Goal: Navigation & Orientation: Understand site structure

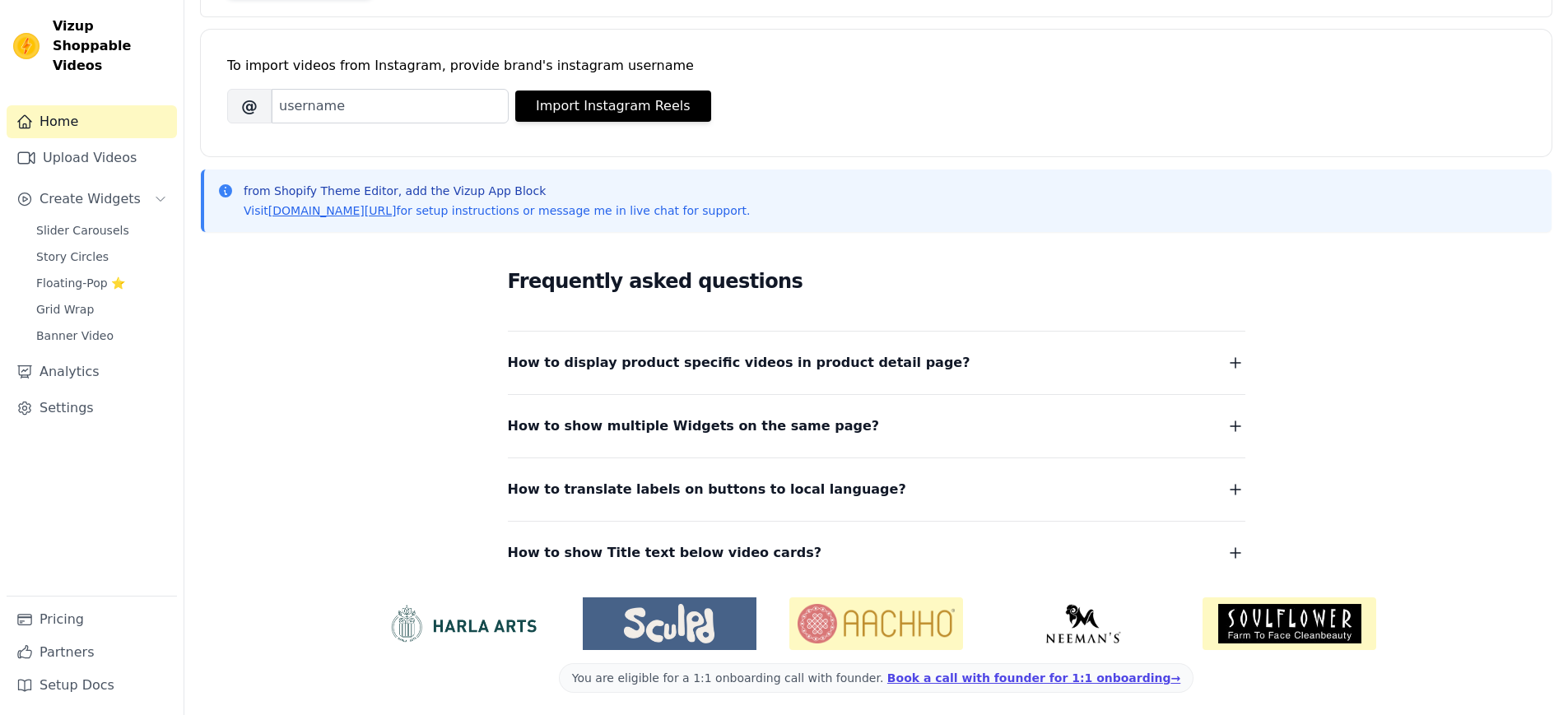
scroll to position [208, 0]
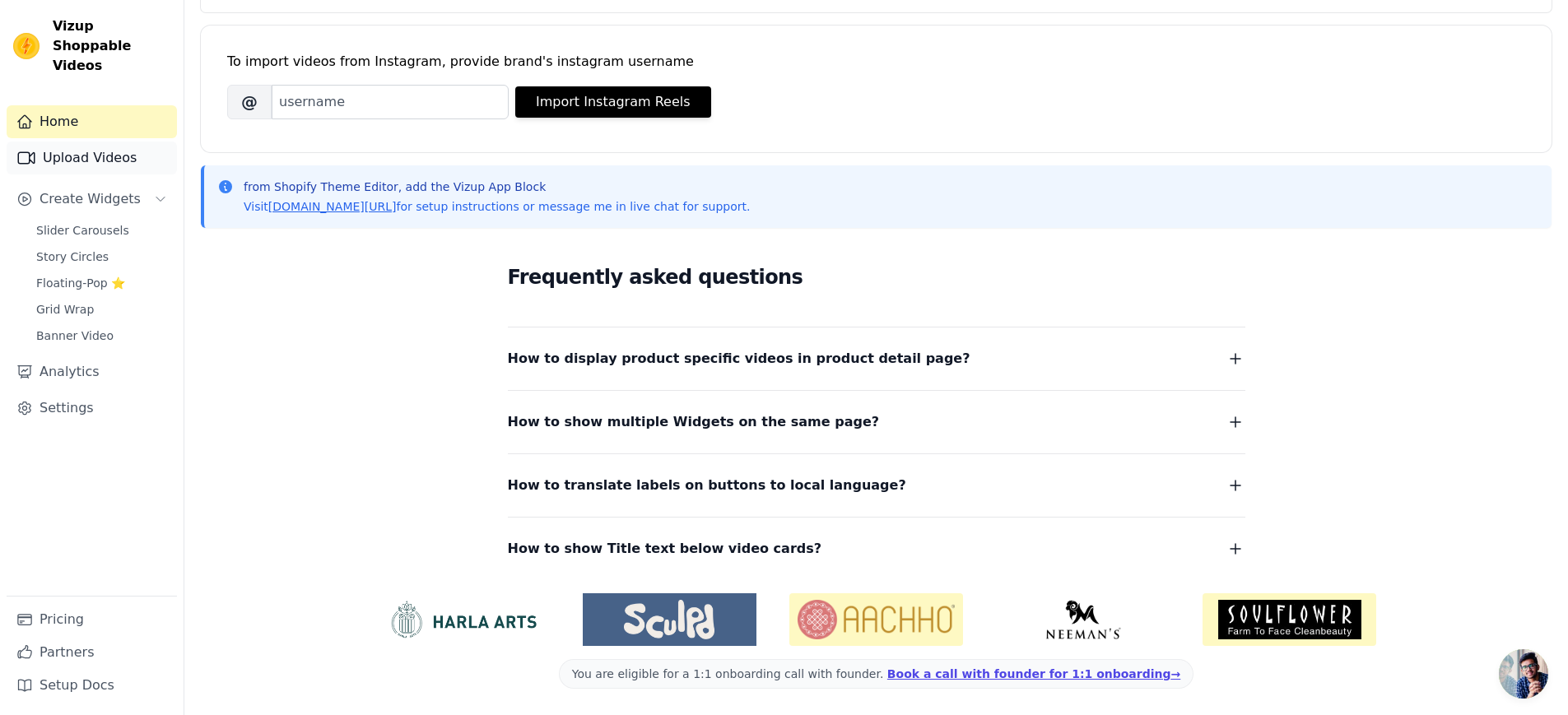
click at [66, 153] on link "Upload Videos" at bounding box center [92, 158] width 171 height 33
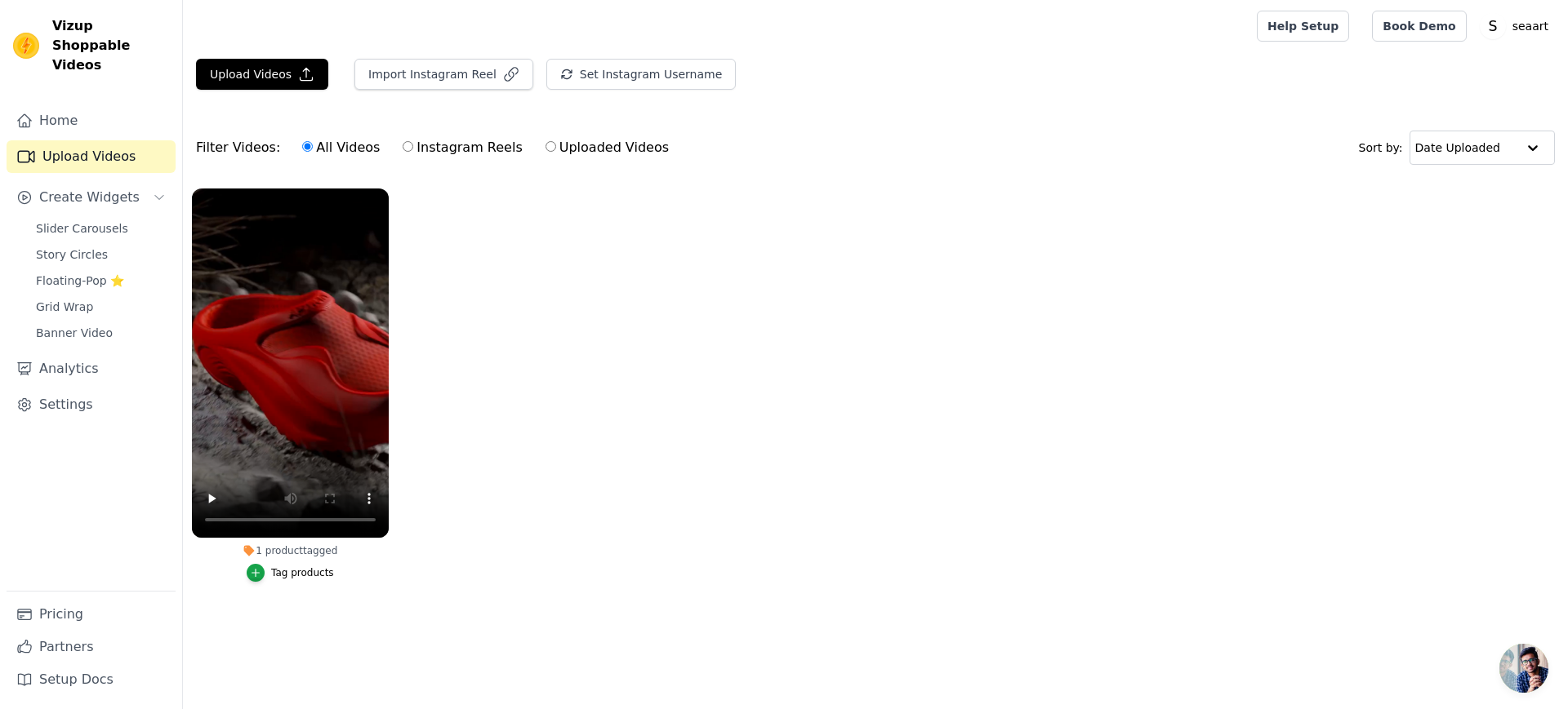
click at [403, 150] on input "Instagram Reels" at bounding box center [408, 147] width 11 height 11
radio input "true"
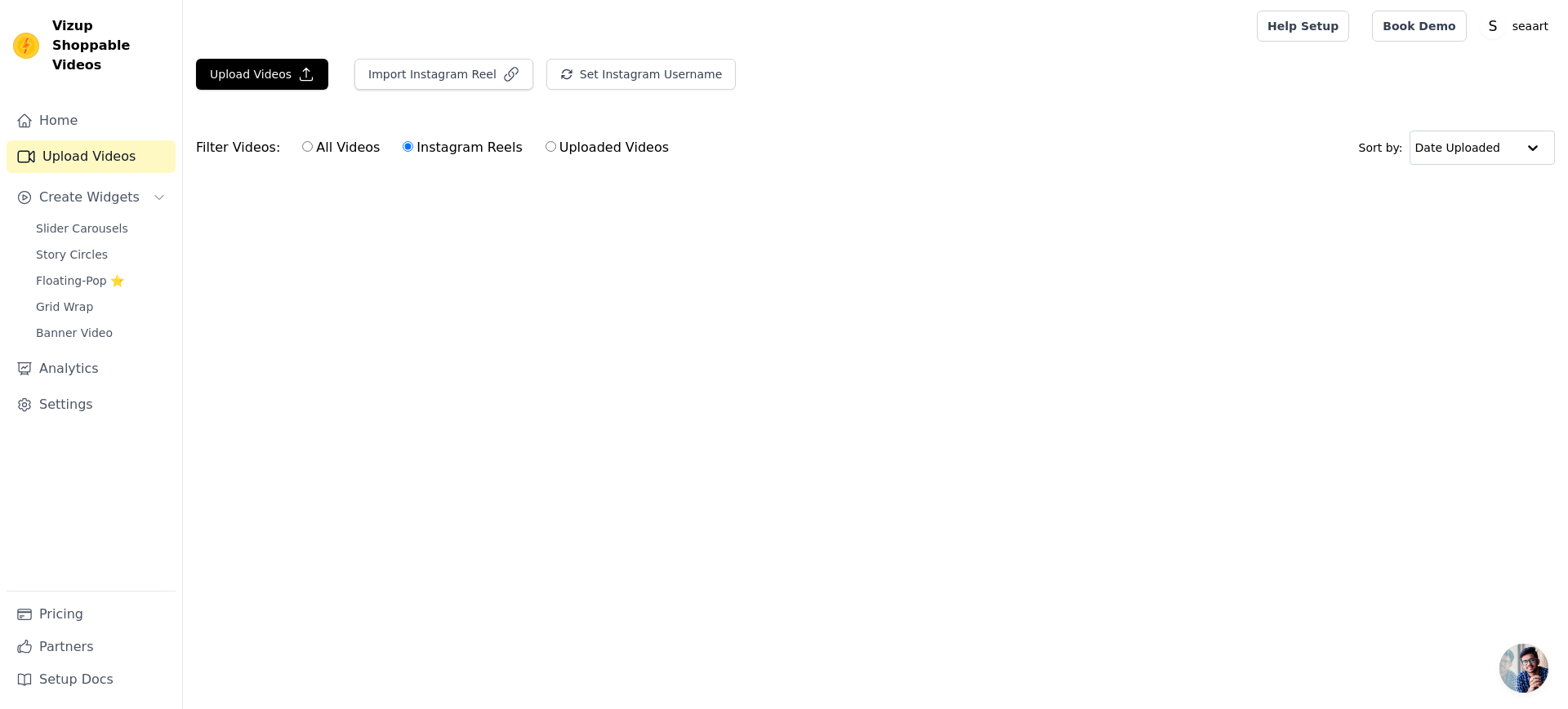
click at [304, 150] on input "All Videos" at bounding box center [307, 147] width 11 height 11
radio input "true"
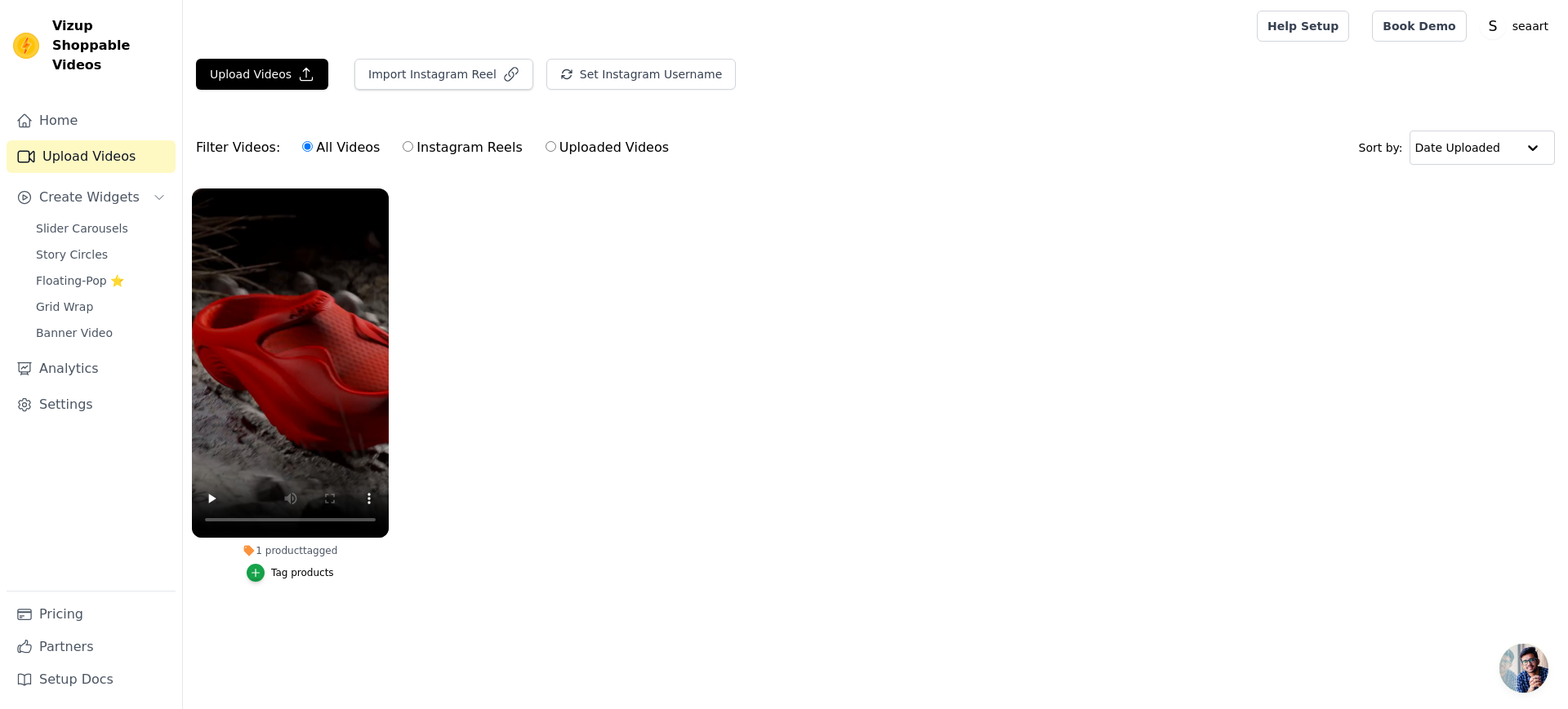
click at [544, 148] on label "Uploaded Videos" at bounding box center [606, 148] width 125 height 22
click at [545, 148] on input "Uploaded Videos" at bounding box center [551, 147] width 11 height 11
radio input "true"
click at [334, 147] on label "All Videos" at bounding box center [341, 148] width 79 height 22
click at [313, 147] on input "All Videos" at bounding box center [307, 147] width 11 height 11
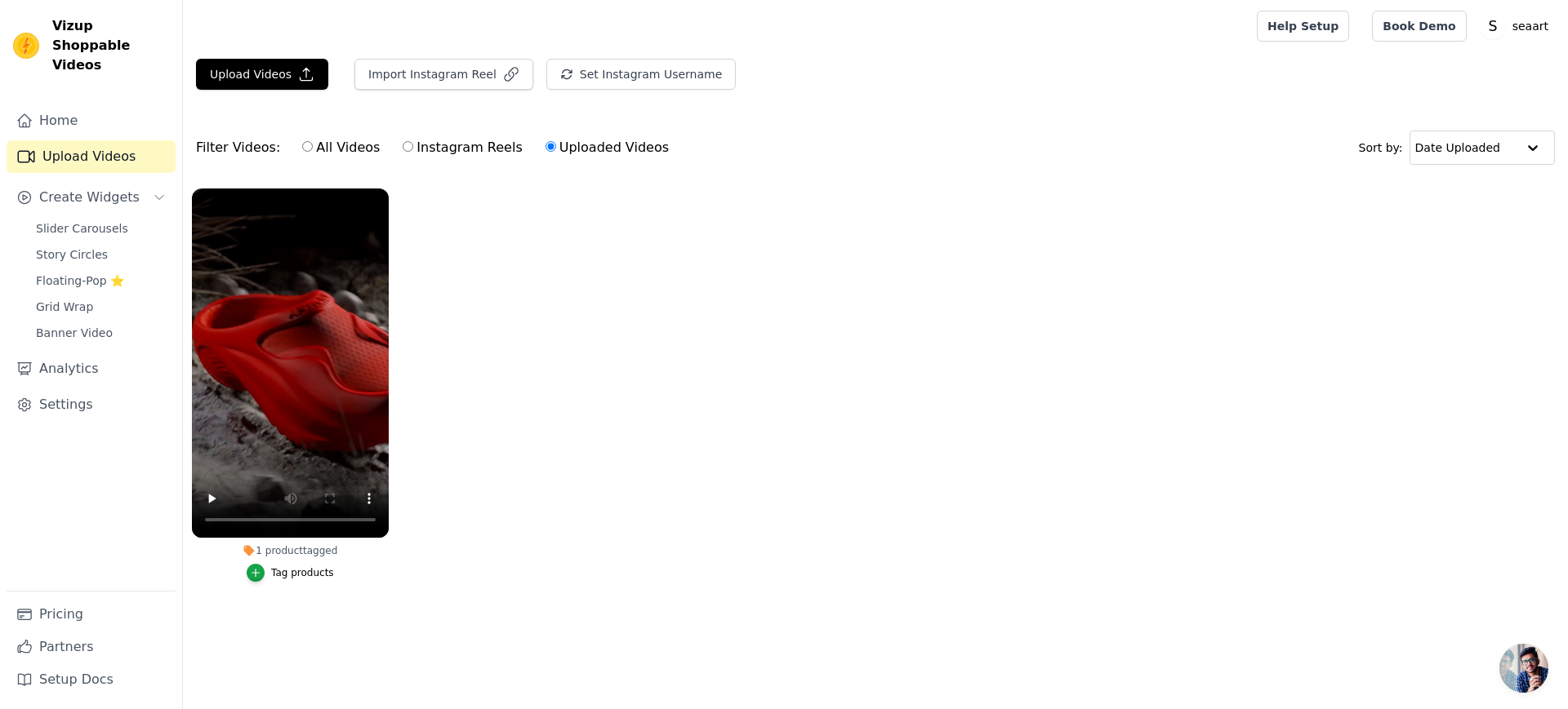
radio input "true"
click at [740, 290] on ul "1 product tagged Tag products" at bounding box center [875, 401] width 1385 height 444
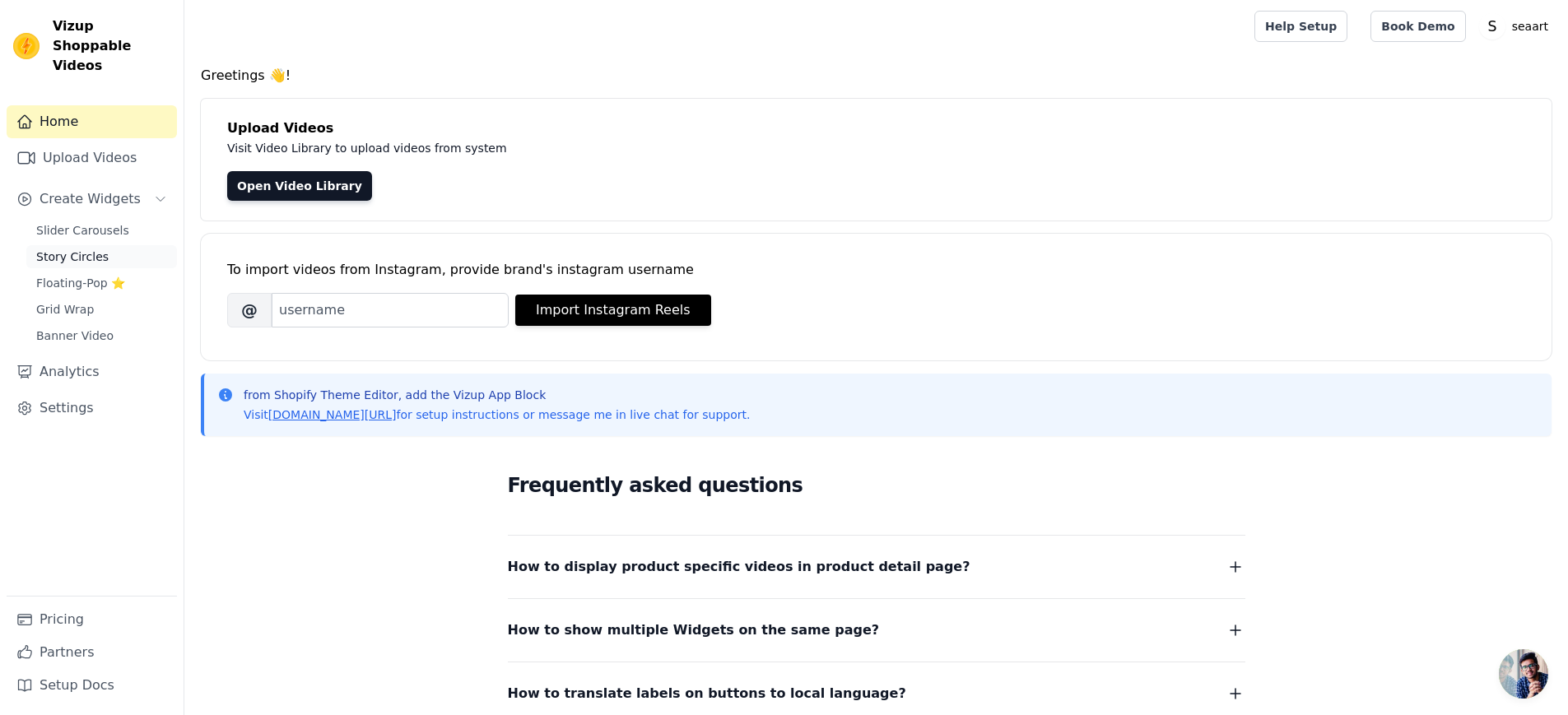
click at [73, 249] on span "Story Circles" at bounding box center [73, 257] width 73 height 16
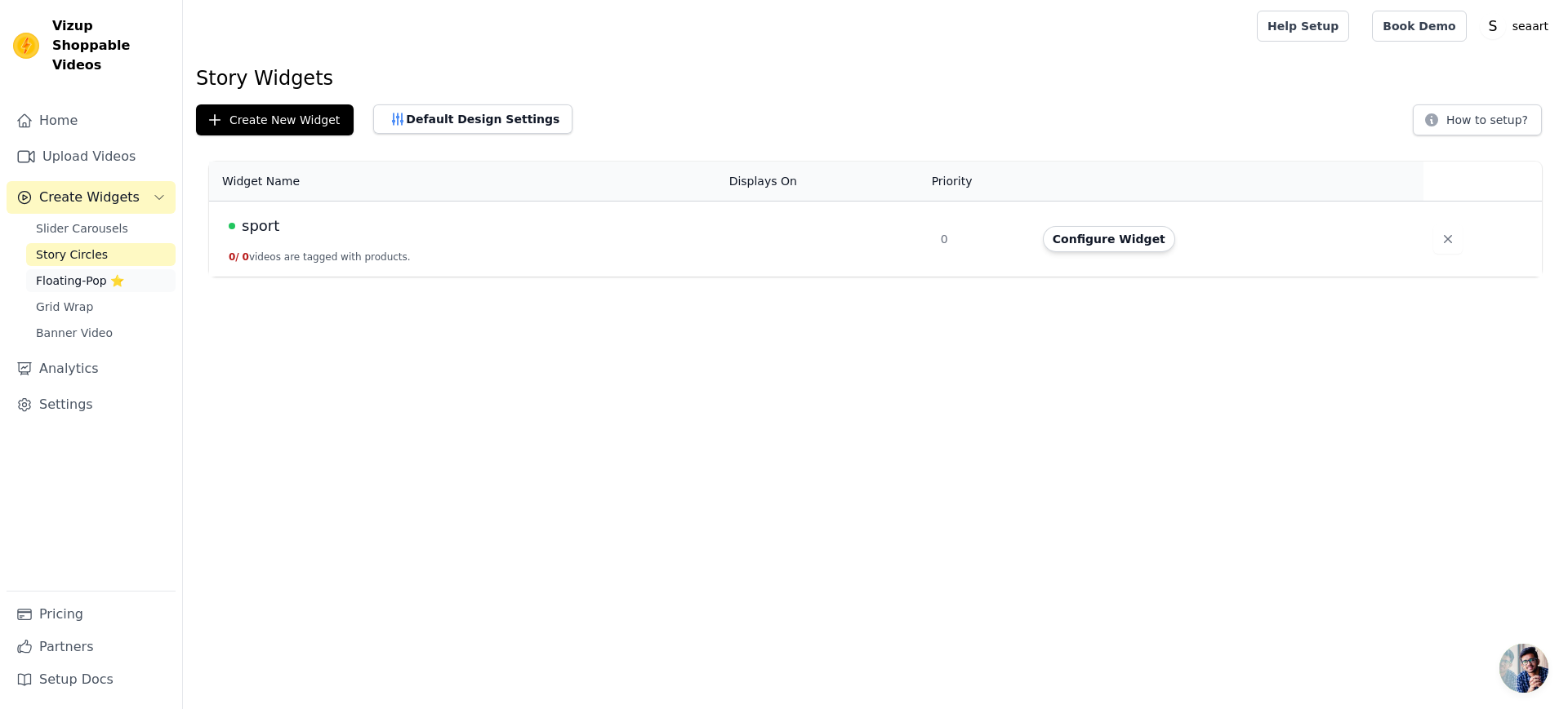
click at [66, 273] on span "Floating-Pop ⭐" at bounding box center [80, 281] width 88 height 16
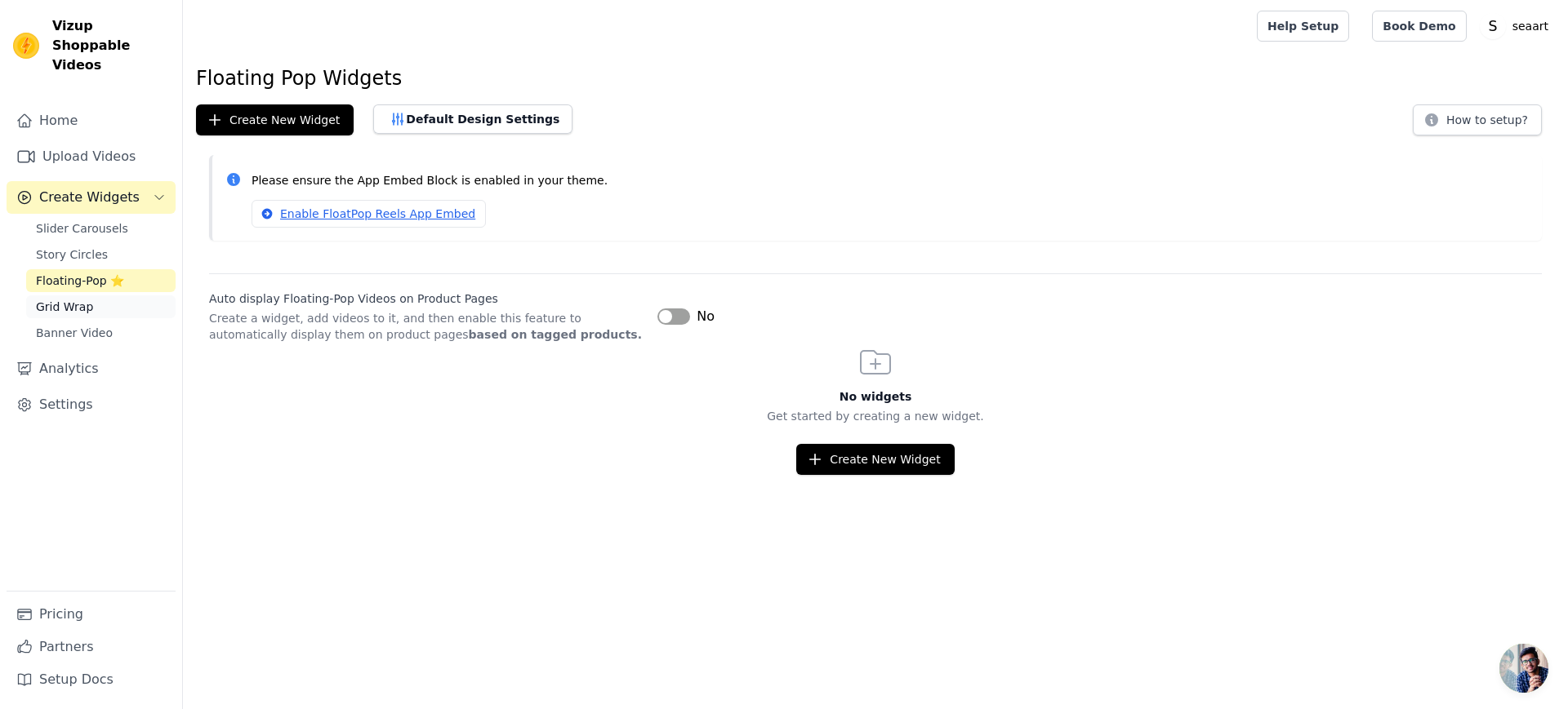
click at [69, 299] on span "Grid Wrap" at bounding box center [64, 307] width 57 height 16
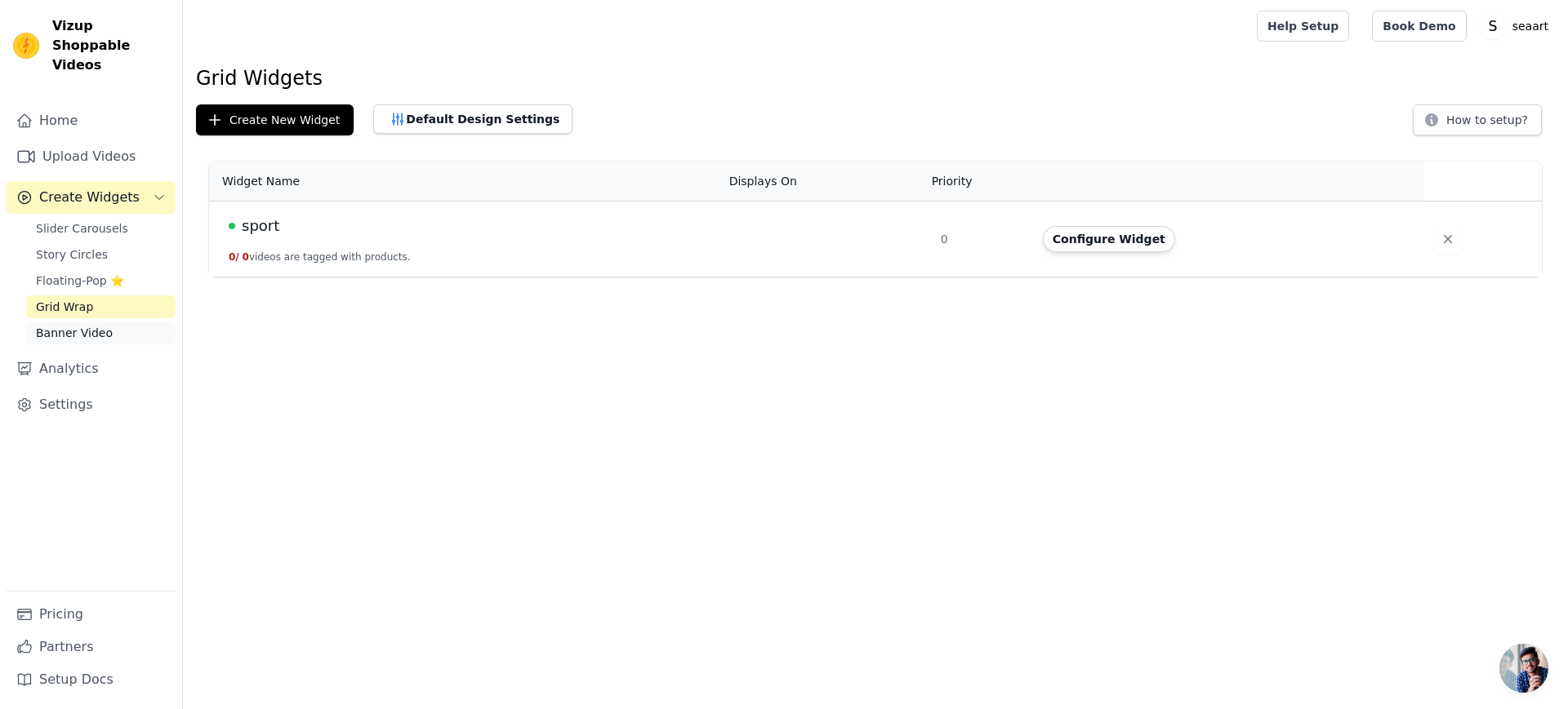
click at [79, 325] on span "Banner Video" at bounding box center [74, 333] width 77 height 16
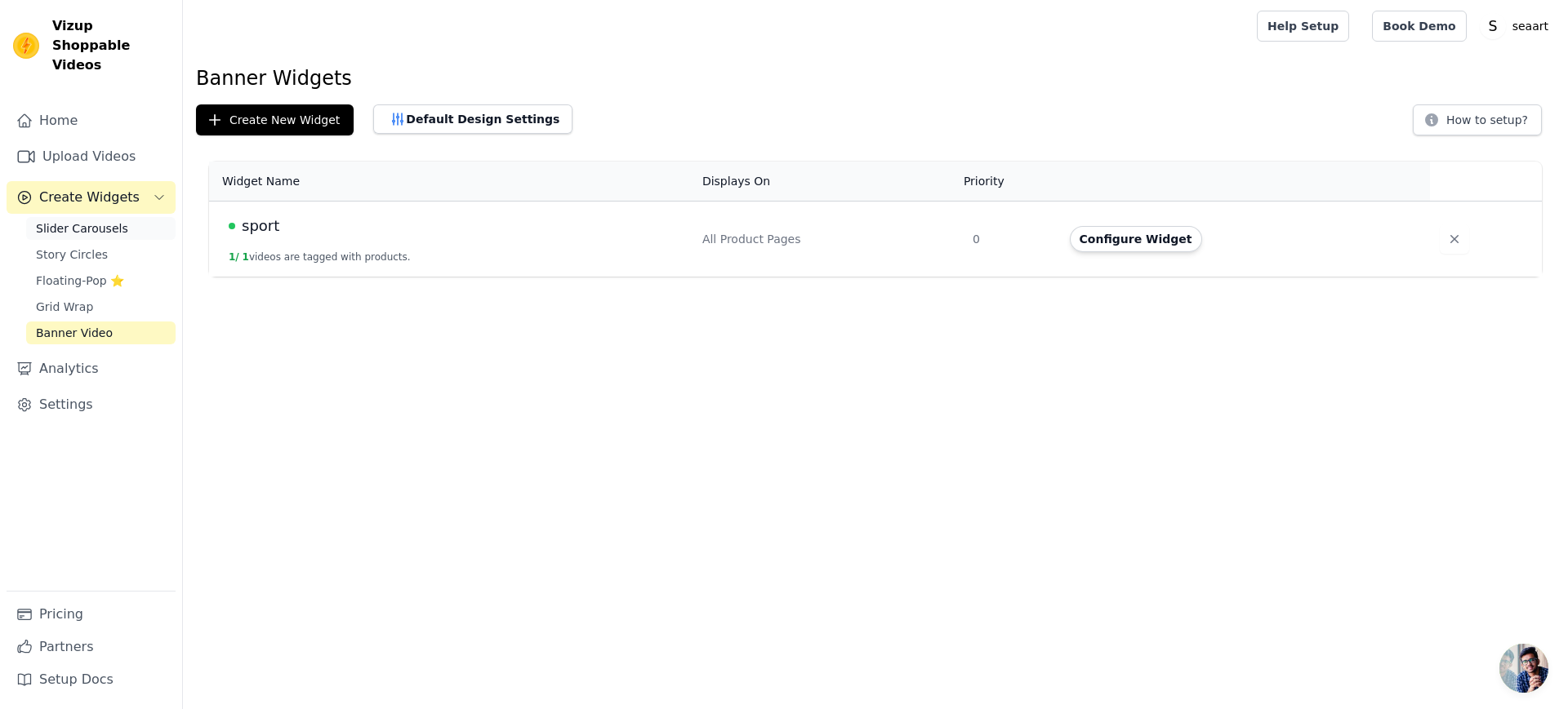
click at [74, 221] on span "Slider Carousels" at bounding box center [82, 229] width 92 height 16
